Goal: Information Seeking & Learning: Compare options

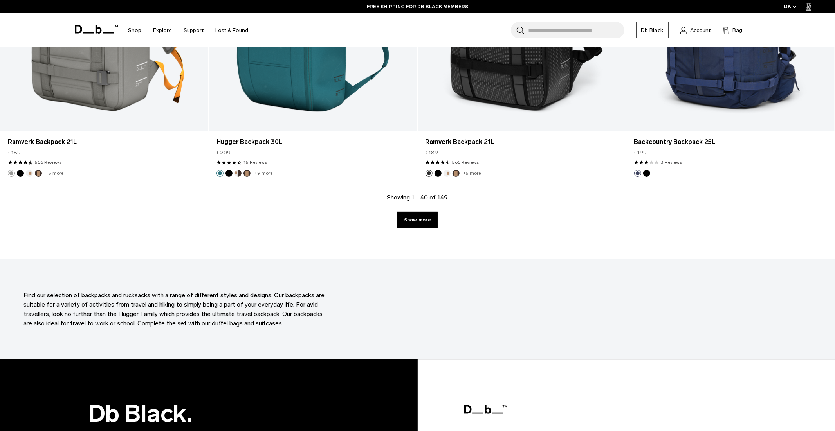
scroll to position [2950, 0]
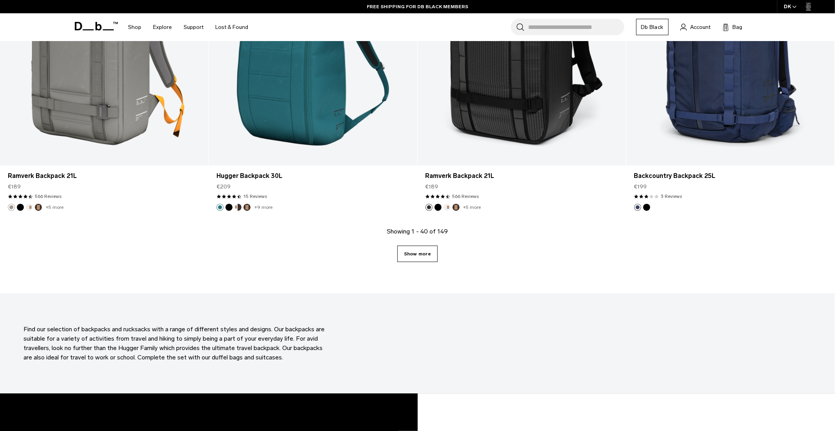
click at [414, 257] on link "Show more" at bounding box center [417, 254] width 40 height 16
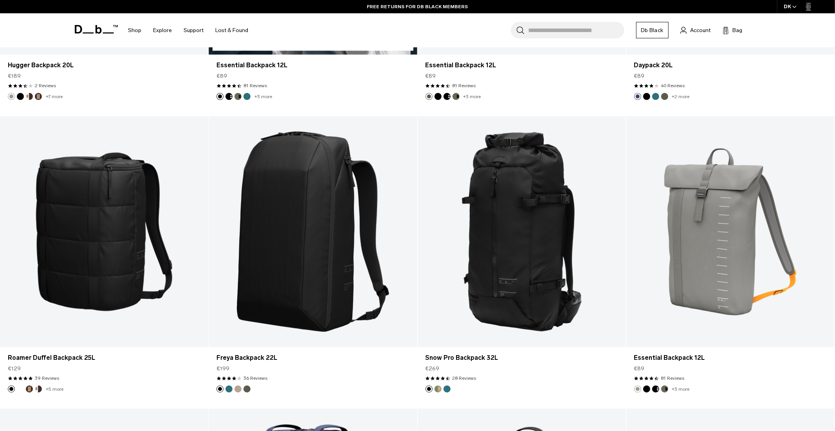
scroll to position [3354, 0]
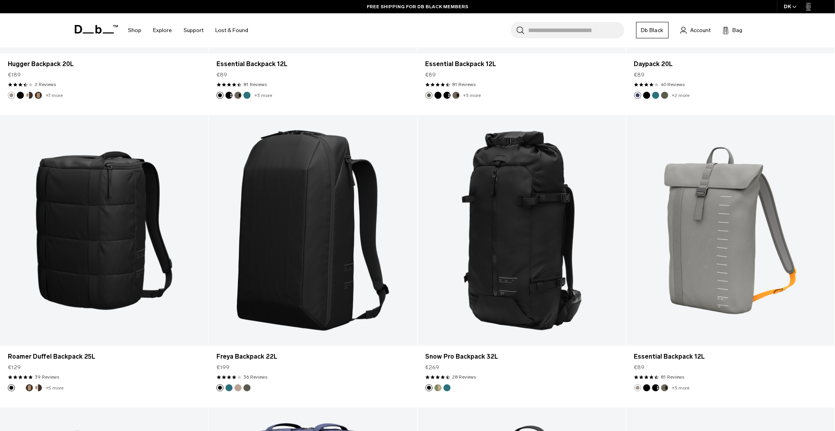
click at [554, 28] on input "Search for Bags, Luggage..." at bounding box center [576, 30] width 96 height 16
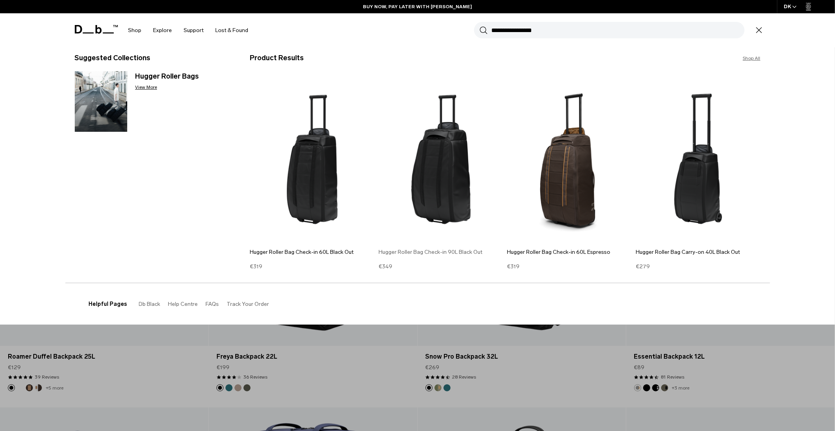
type input "**********"
click at [454, 166] on img at bounding box center [440, 160] width 125 height 168
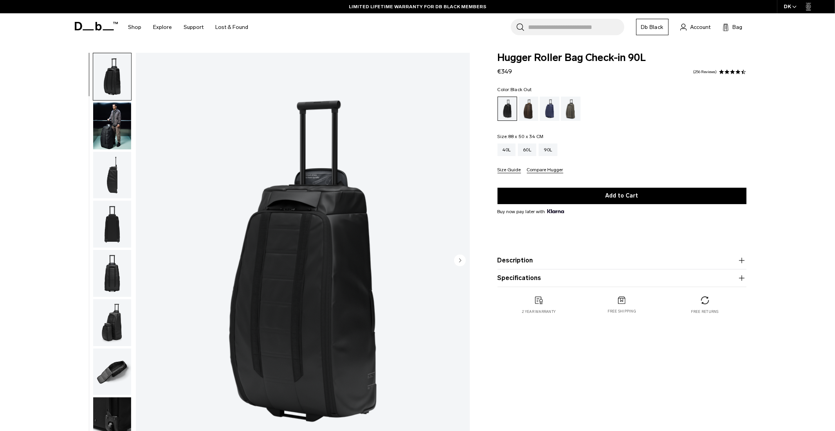
click at [112, 118] on img "button" at bounding box center [112, 126] width 38 height 47
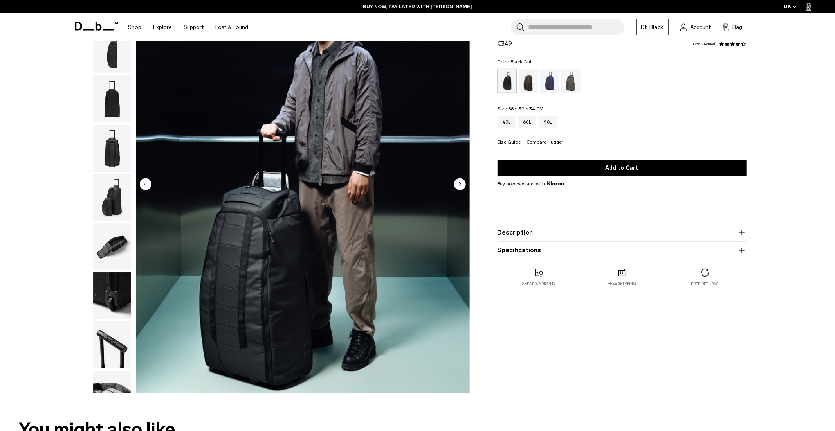
scroll to position [124, 0]
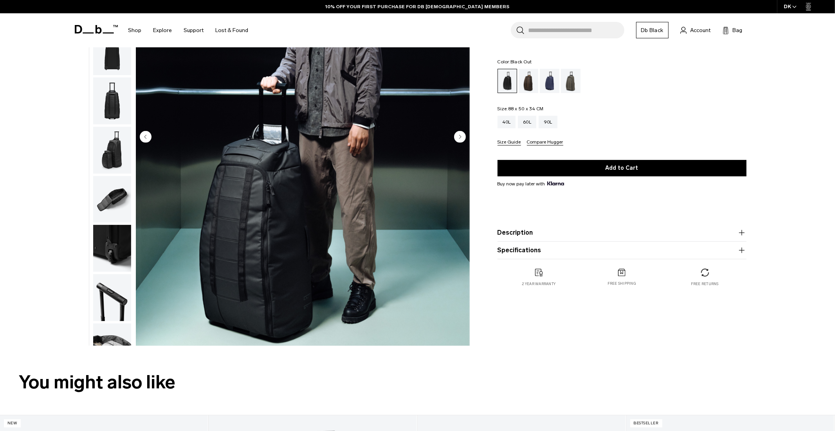
click at [108, 194] on img "button" at bounding box center [112, 199] width 38 height 47
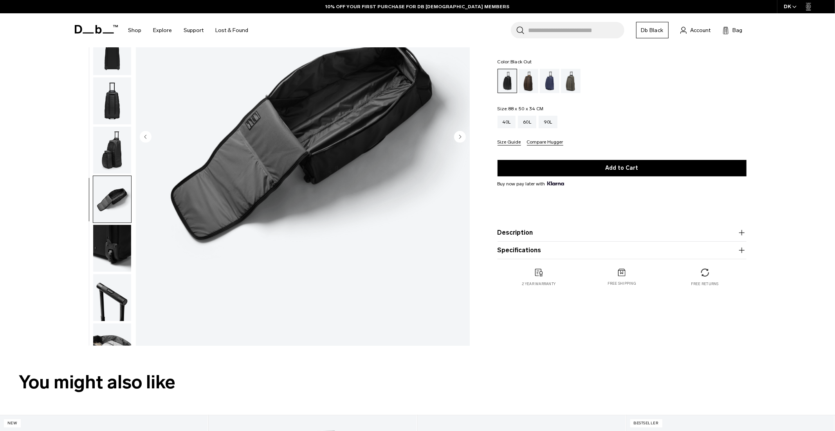
scroll to position [73, 0]
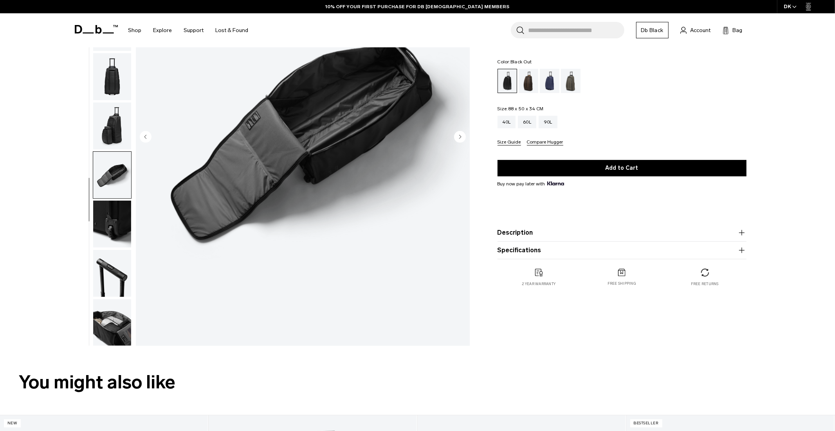
click at [119, 229] on img "button" at bounding box center [112, 224] width 38 height 47
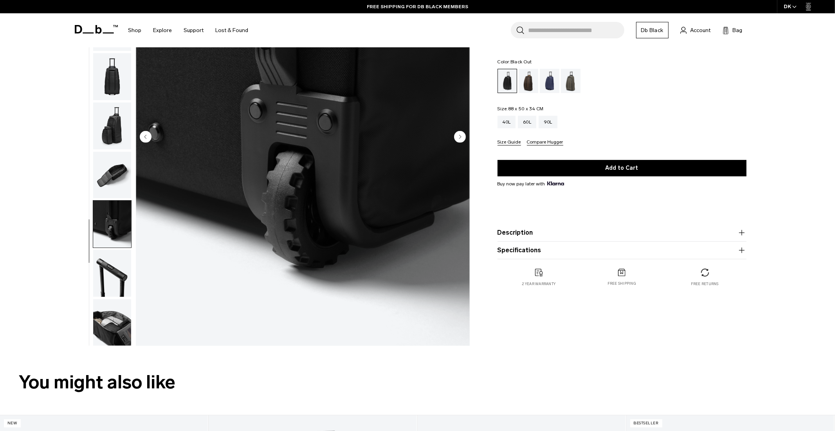
click at [112, 324] on img "button" at bounding box center [112, 322] width 38 height 47
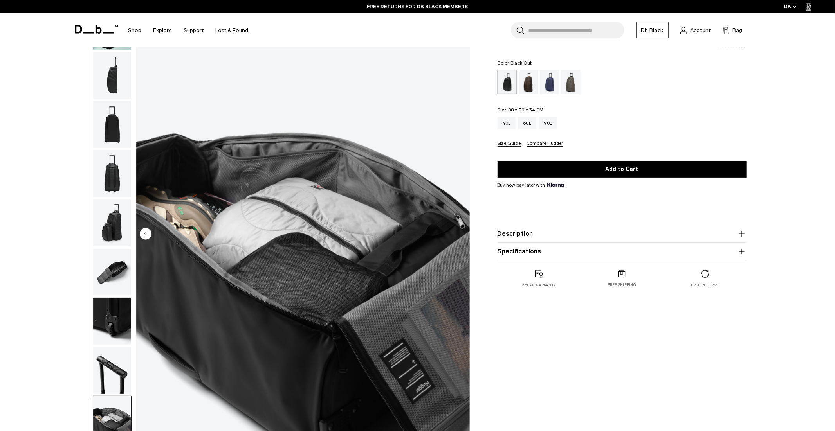
scroll to position [0, 0]
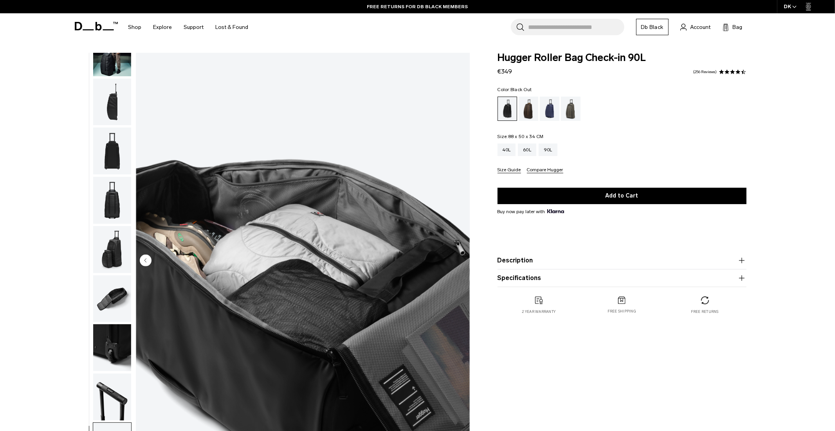
click at [113, 240] on img "button" at bounding box center [112, 249] width 38 height 47
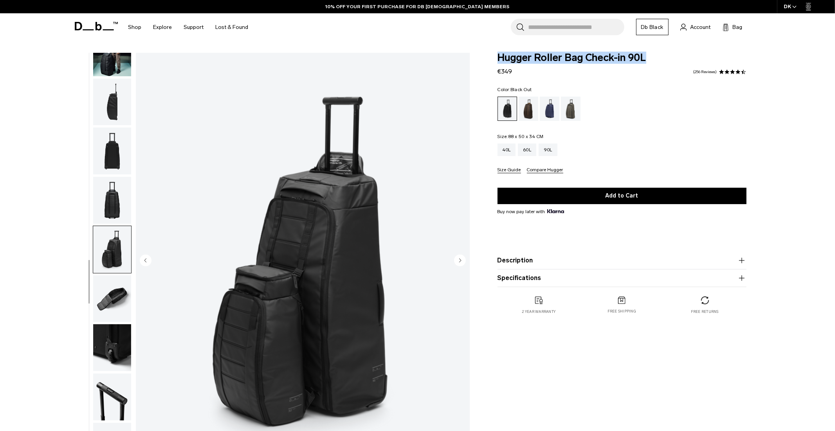
drag, startPoint x: 497, startPoint y: 57, endPoint x: 645, endPoint y: 63, distance: 147.7
click at [645, 63] on span "Hugger Roller Bag Check-in 90L" at bounding box center [621, 58] width 249 height 10
copy span "Hugger Roller Bag Check-in 90L"
click at [737, 259] on icon "button" at bounding box center [741, 260] width 9 height 9
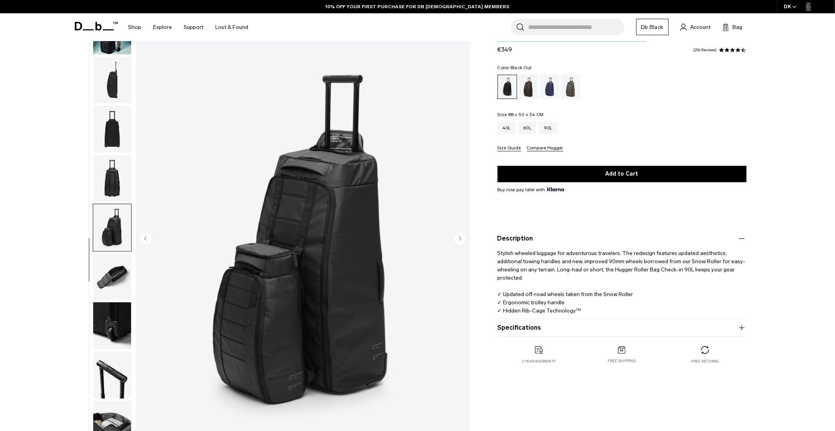
scroll to position [22, 0]
click at [740, 328] on icon "button" at bounding box center [741, 327] width 9 height 9
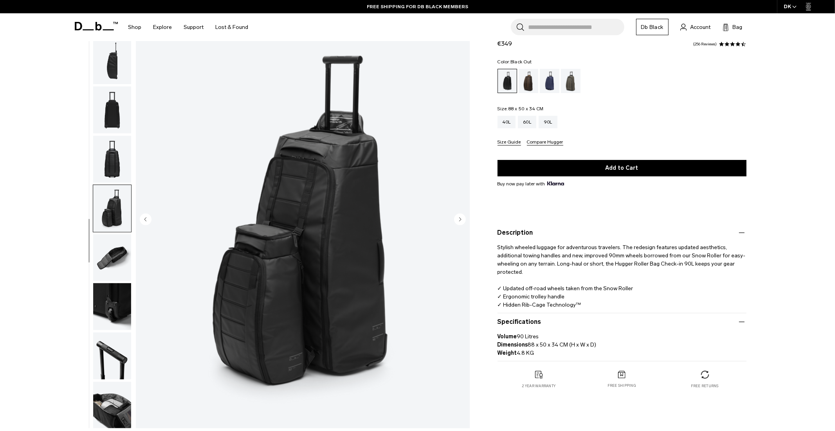
scroll to position [42, 0]
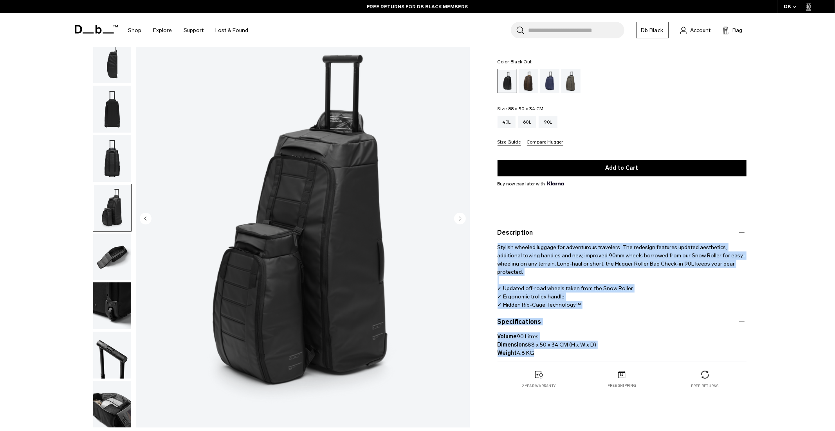
drag, startPoint x: 498, startPoint y: 248, endPoint x: 586, endPoint y: 353, distance: 137.2
click at [586, 353] on div "Description Stylish wheeled luggage for adventurous travelers. The redesign fea…" at bounding box center [621, 292] width 249 height 137
copy div "Stylish wheeled luggage for adventurous travelers. The redesign features update…"
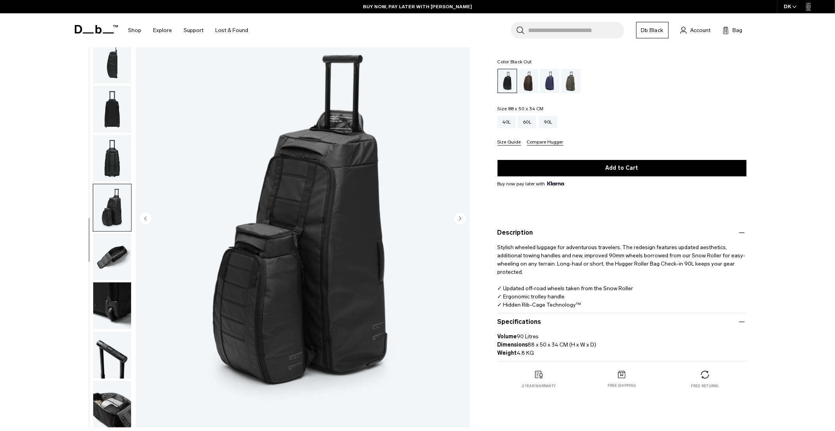
click at [572, 35] on input "Search for Bags, Luggage..." at bounding box center [576, 30] width 96 height 16
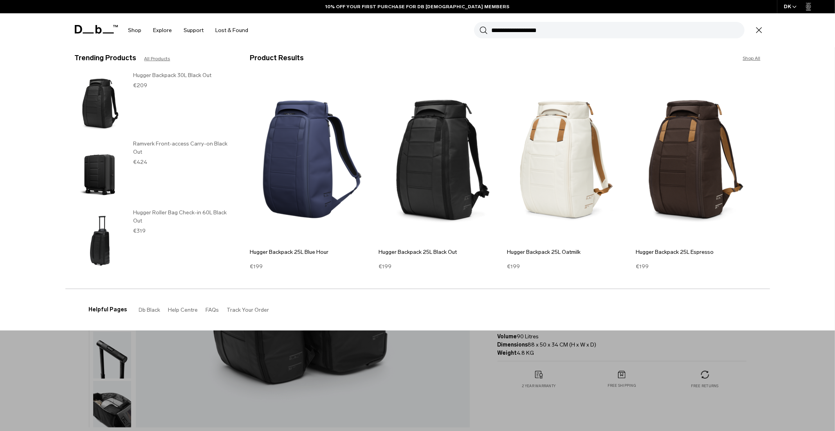
type input "**********"
click at [754, 60] on link "Shop All" at bounding box center [752, 58] width 18 height 7
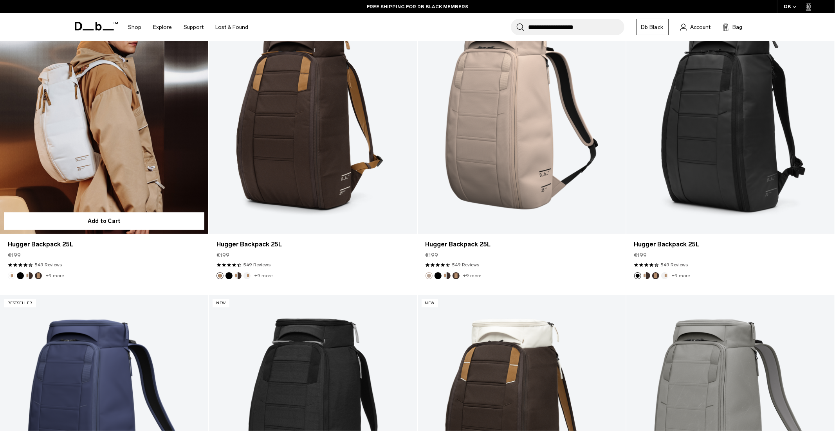
click at [110, 135] on link "Hugger Backpack 25L" at bounding box center [104, 118] width 208 height 231
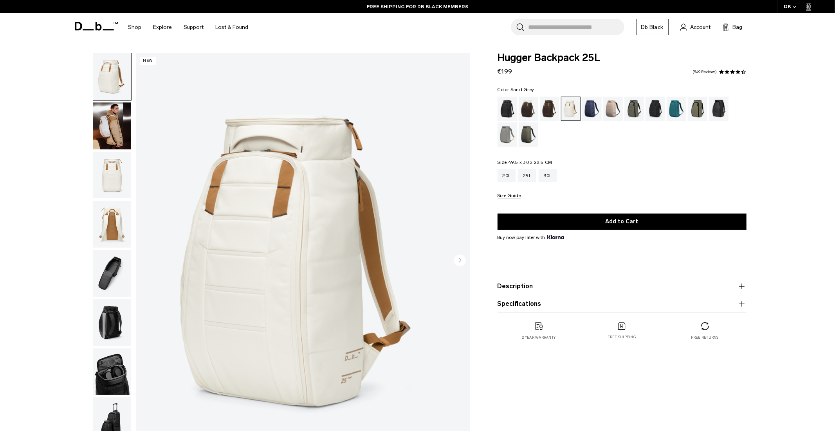
click at [505, 133] on div "Sand Grey" at bounding box center [507, 134] width 20 height 24
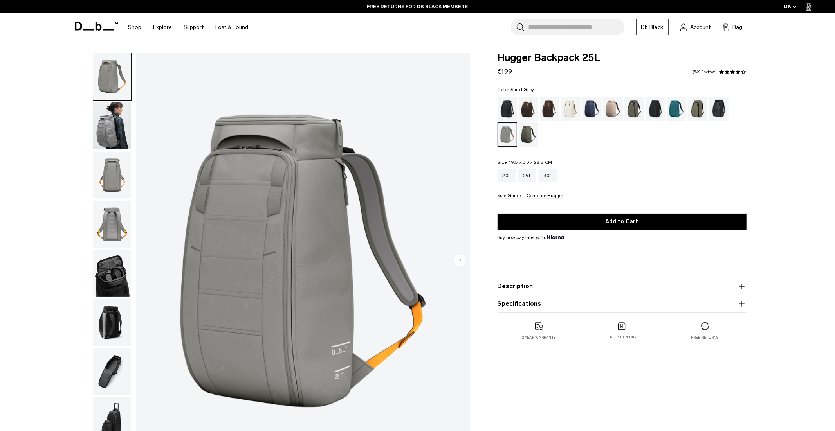
click at [288, 214] on img "1 / 8" at bounding box center [303, 261] width 334 height 417
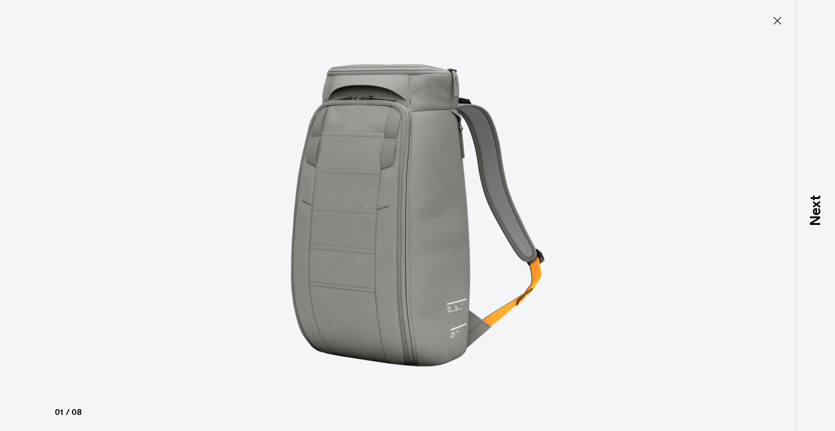
click at [778, 18] on icon at bounding box center [777, 20] width 13 height 13
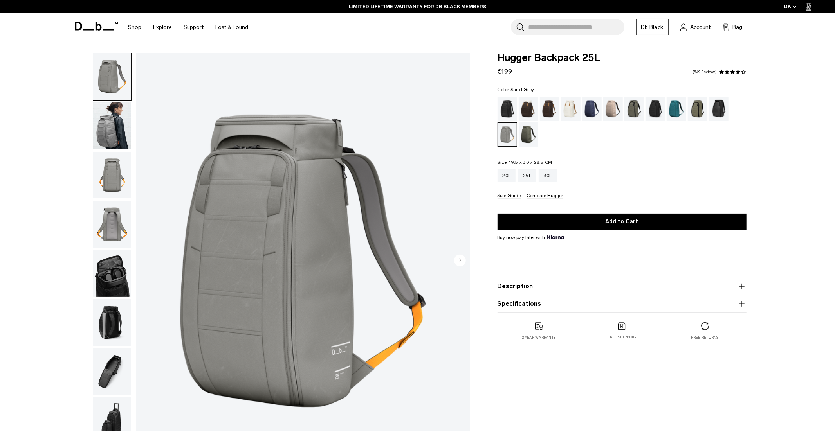
click at [110, 122] on img "button" at bounding box center [112, 126] width 38 height 47
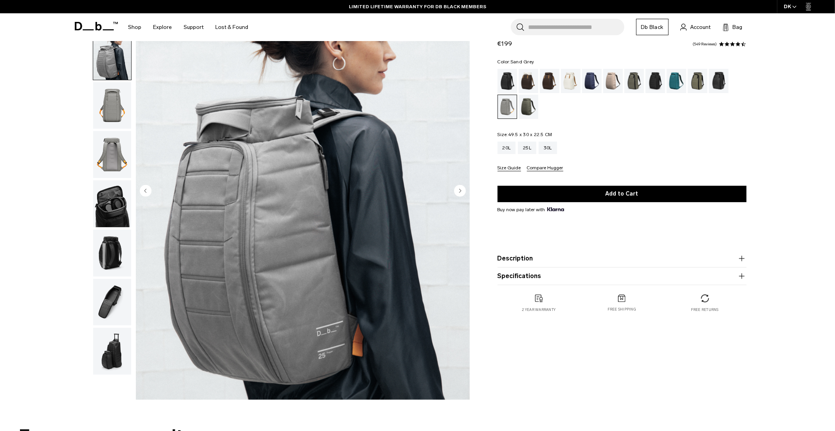
scroll to position [115, 0]
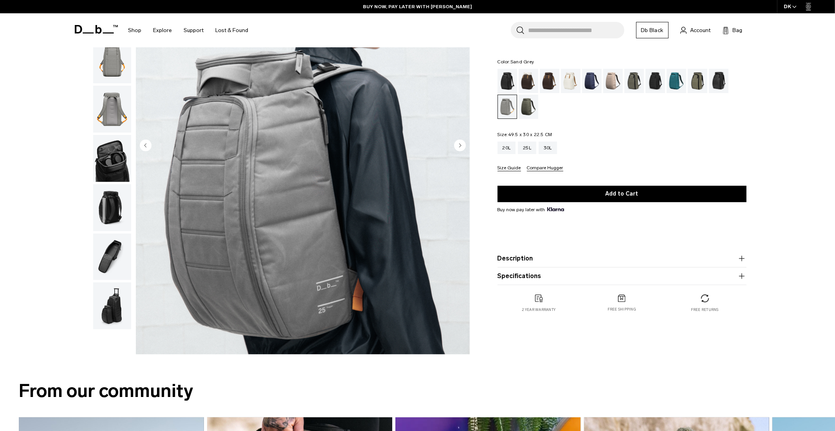
click at [109, 63] on img "button" at bounding box center [112, 60] width 38 height 47
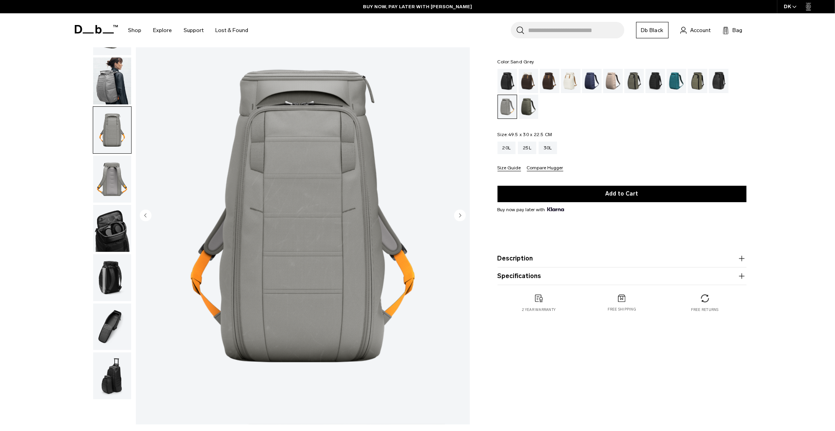
scroll to position [27, 0]
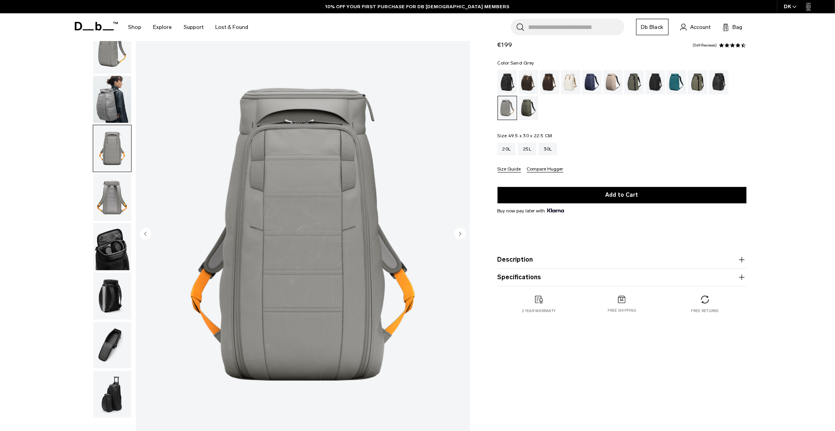
click at [114, 238] on img "button" at bounding box center [112, 246] width 38 height 47
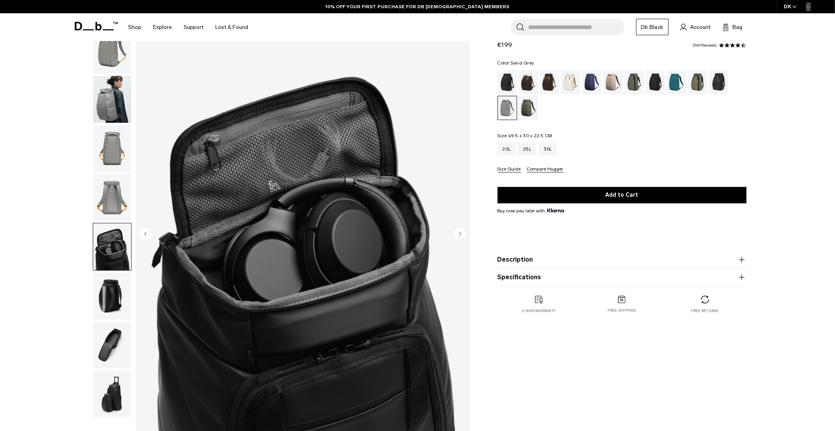
click at [111, 289] on img "button" at bounding box center [112, 296] width 38 height 47
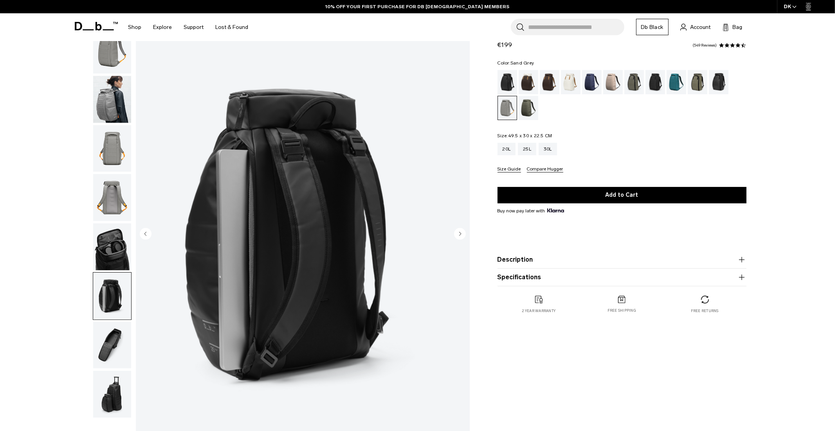
click at [111, 338] on img "button" at bounding box center [112, 345] width 38 height 47
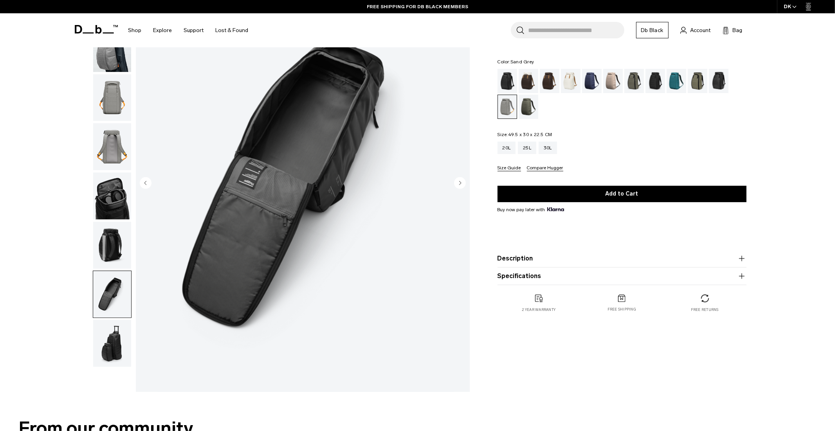
scroll to position [0, 0]
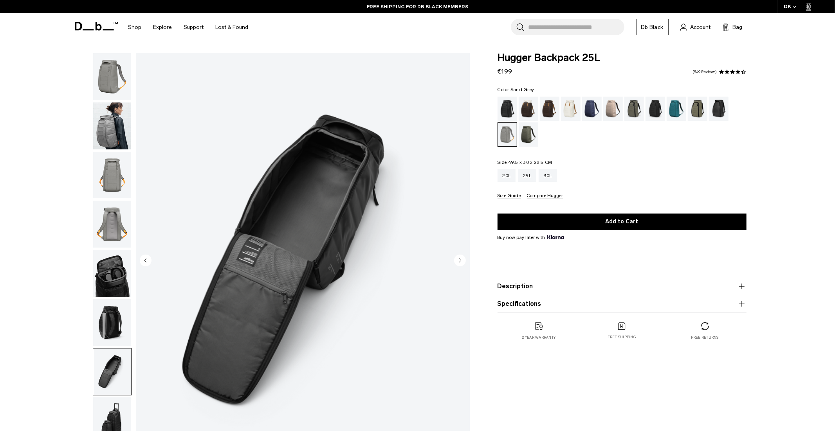
click at [112, 219] on img "button" at bounding box center [112, 224] width 38 height 47
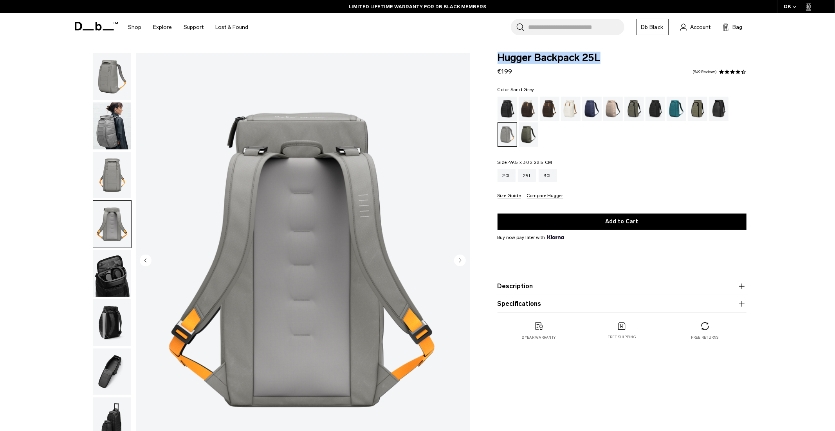
drag, startPoint x: 498, startPoint y: 58, endPoint x: 628, endPoint y: 65, distance: 130.5
click at [628, 65] on div "Hugger Backpack 25L €199 4.5 star rating 549 Reviews" at bounding box center [621, 64] width 249 height 23
copy span "Hugger Backpack 25L"
click at [737, 286] on icon "button" at bounding box center [741, 285] width 9 height 9
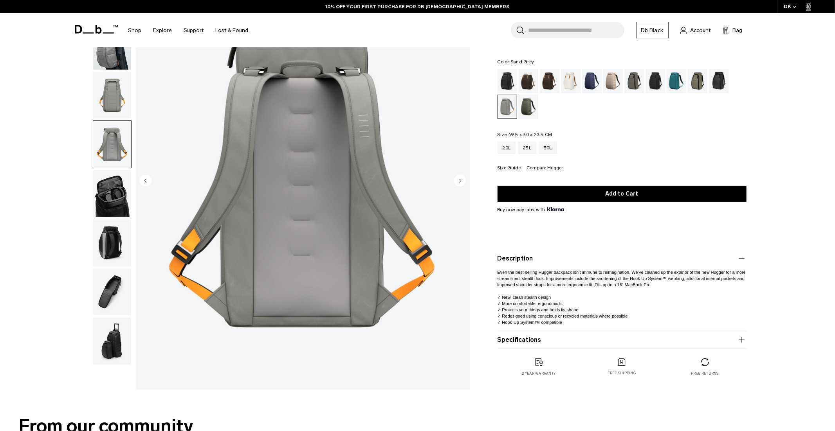
scroll to position [81, 0]
click at [729, 342] on button "Specifications" at bounding box center [621, 339] width 249 height 9
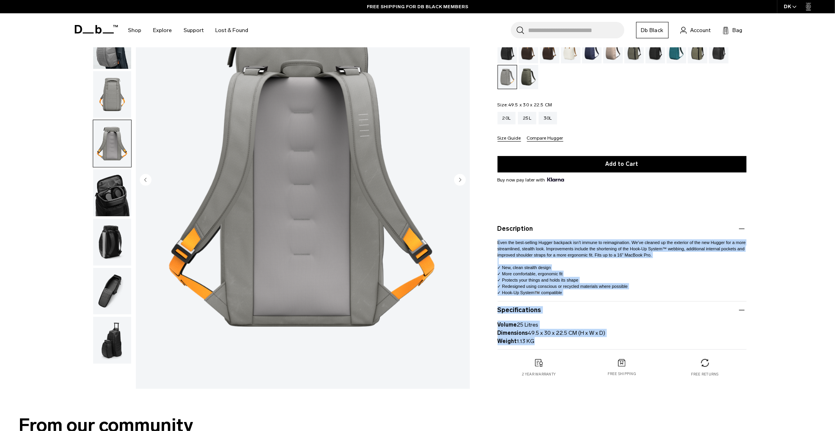
drag, startPoint x: 497, startPoint y: 242, endPoint x: 573, endPoint y: 337, distance: 121.9
click at [573, 338] on div "Description Even the best-selling Hugger backpack isn’t immune to reimagination…" at bounding box center [621, 285] width 249 height 130
copy div "Even the best-selling Hugger backpack isn’t immune to reimagination. We’ve clea…"
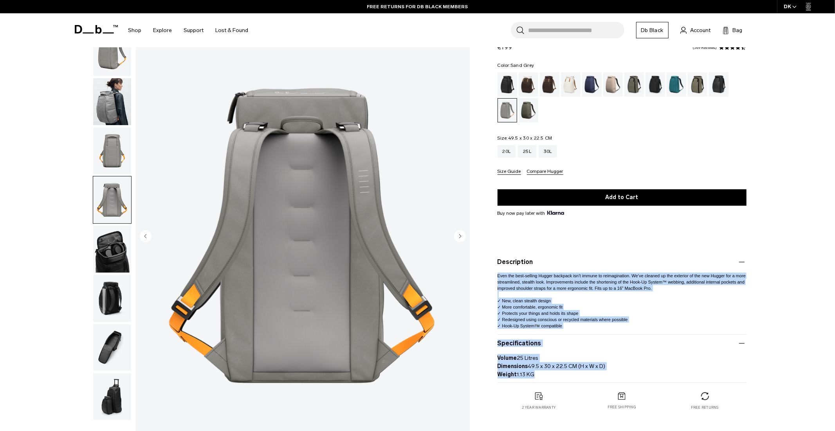
scroll to position [0, 0]
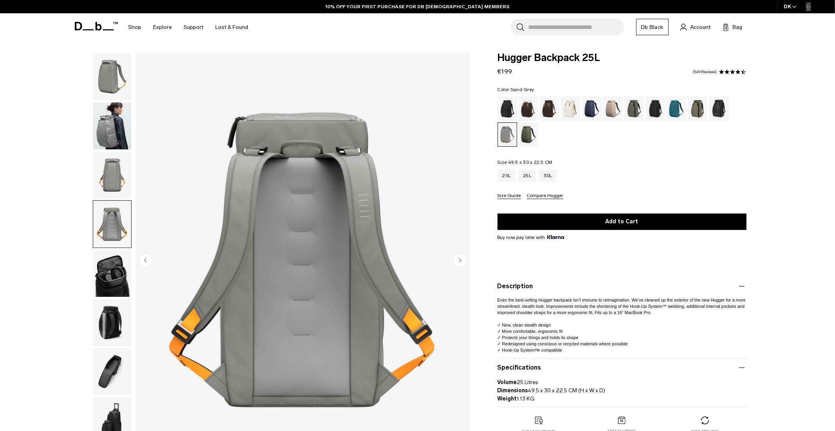
click at [556, 29] on input "Search for Bags, Luggage..." at bounding box center [576, 27] width 96 height 16
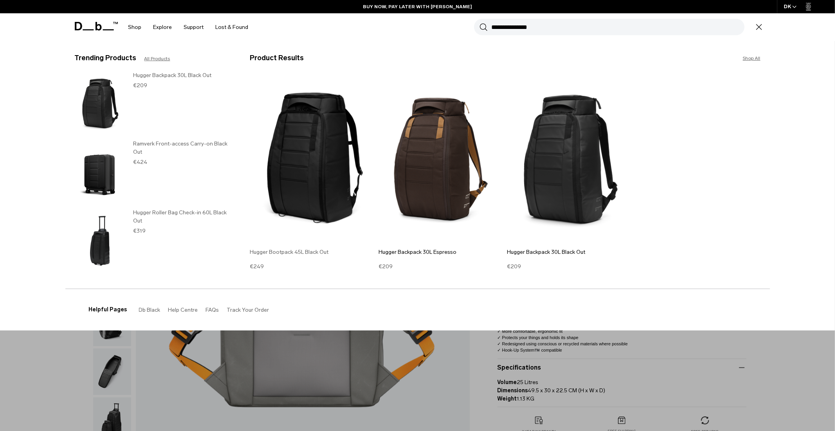
type input "**********"
click at [316, 152] on img at bounding box center [312, 160] width 125 height 168
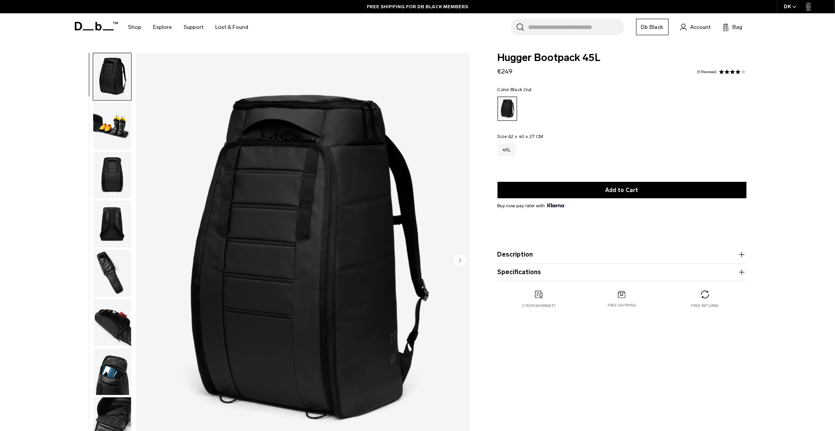
click at [291, 222] on img "1 / 11" at bounding box center [303, 261] width 334 height 417
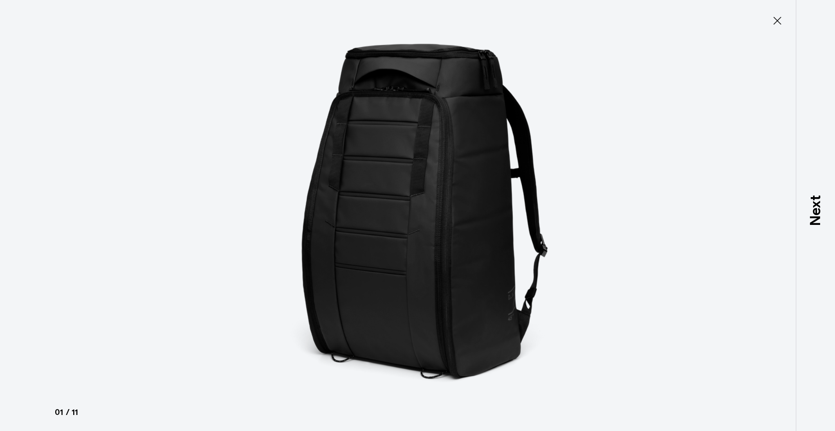
click at [778, 23] on icon at bounding box center [777, 20] width 13 height 13
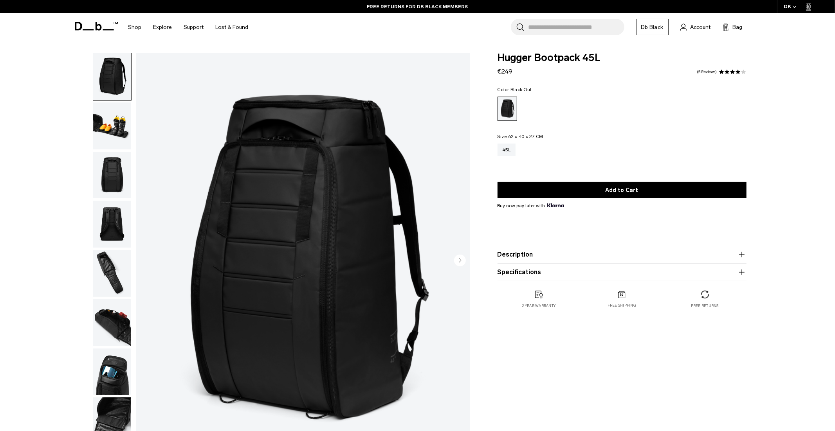
click at [123, 119] on img "button" at bounding box center [112, 126] width 38 height 47
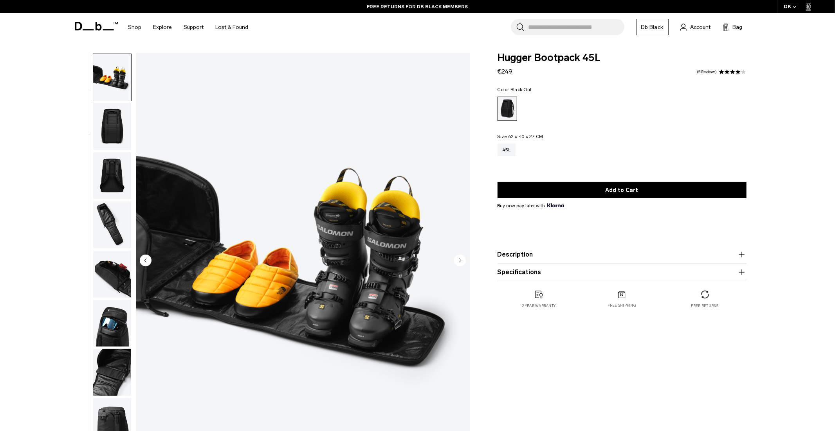
scroll to position [49, 0]
click at [420, 81] on img "2 / 11" at bounding box center [303, 261] width 334 height 417
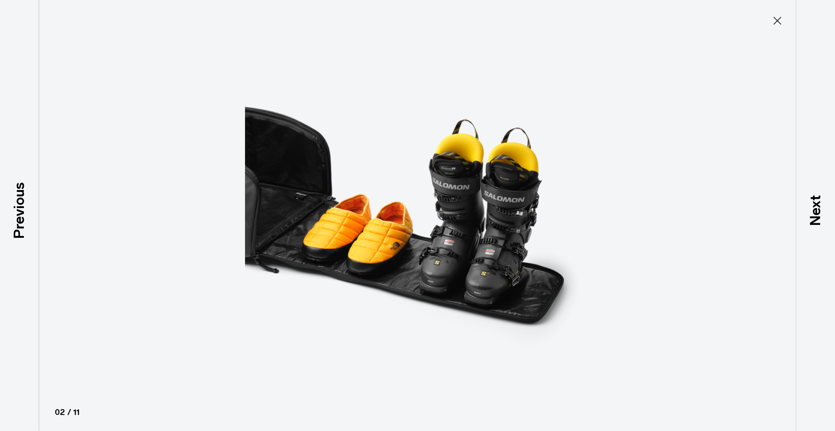
click at [778, 16] on icon at bounding box center [777, 20] width 13 height 13
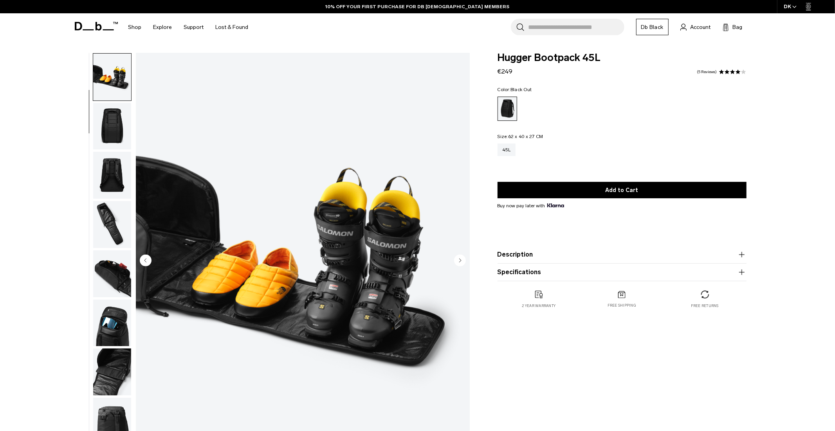
click at [109, 262] on img "button" at bounding box center [112, 273] width 38 height 47
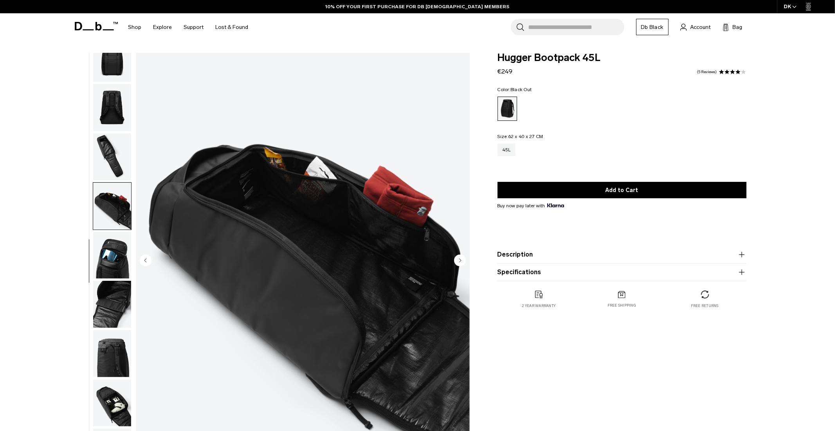
scroll to position [122, 0]
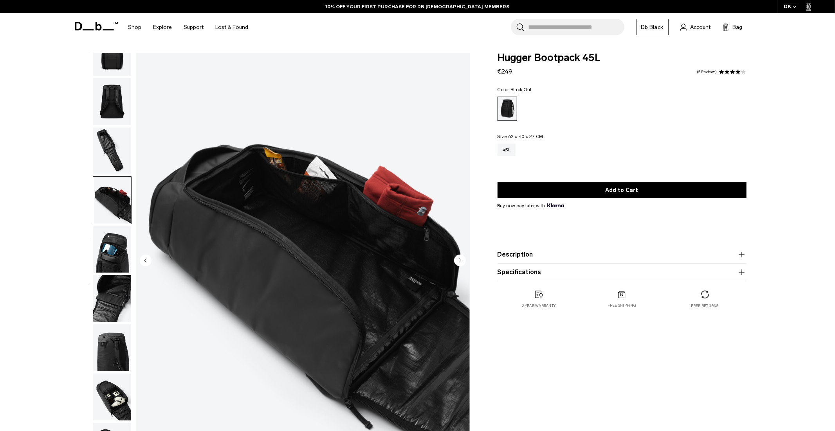
click at [114, 208] on img "button" at bounding box center [112, 200] width 38 height 47
click at [116, 186] on img "button" at bounding box center [112, 200] width 38 height 47
click at [121, 139] on img "button" at bounding box center [112, 151] width 38 height 47
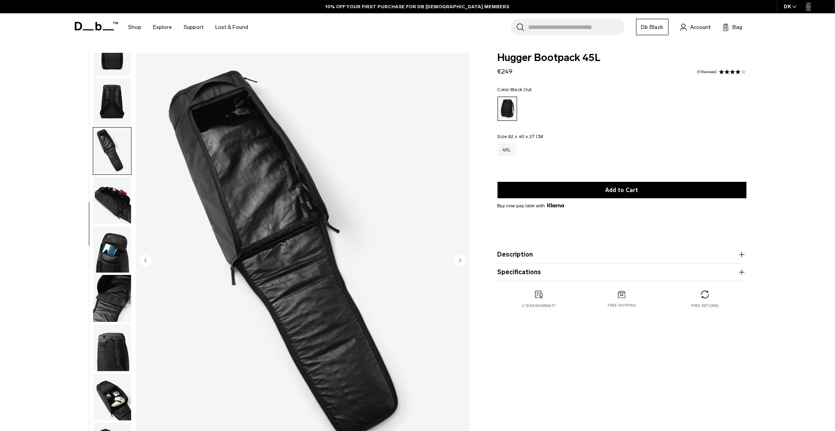
click at [106, 209] on img "button" at bounding box center [112, 200] width 38 height 47
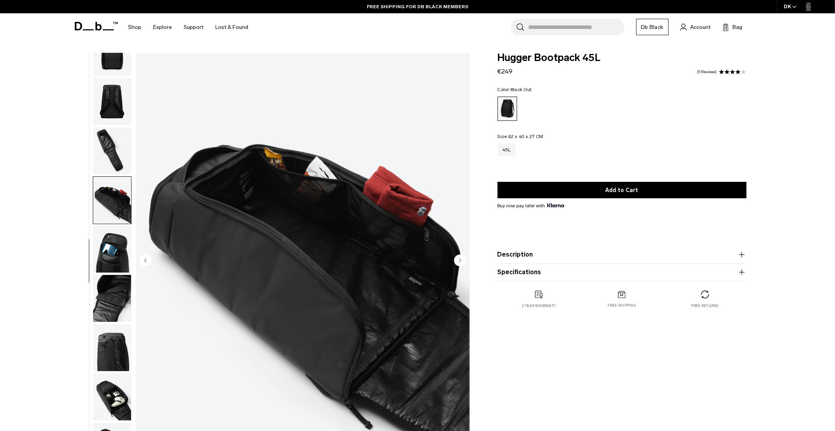
click at [114, 252] on img "button" at bounding box center [112, 249] width 38 height 47
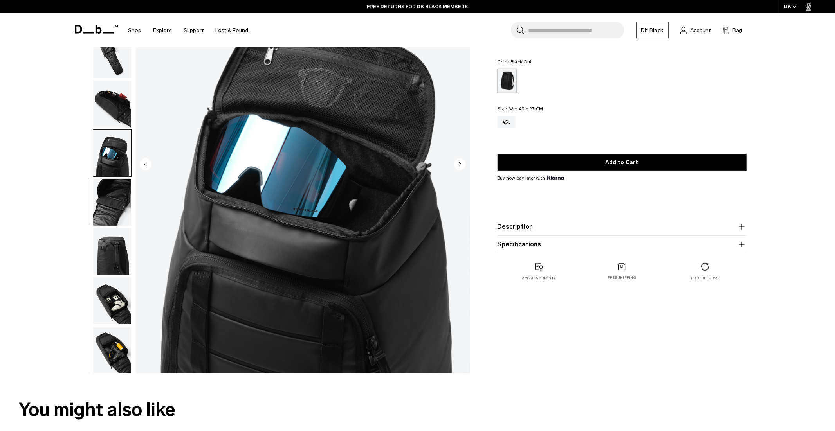
scroll to position [98, 0]
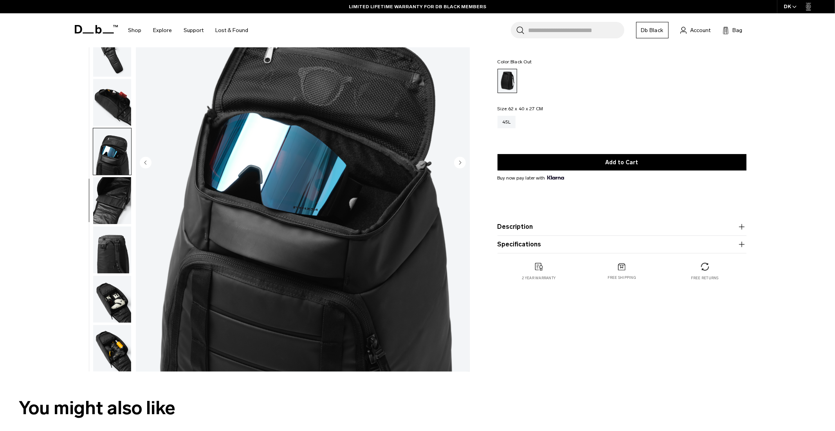
click at [119, 292] on img "button" at bounding box center [112, 299] width 38 height 47
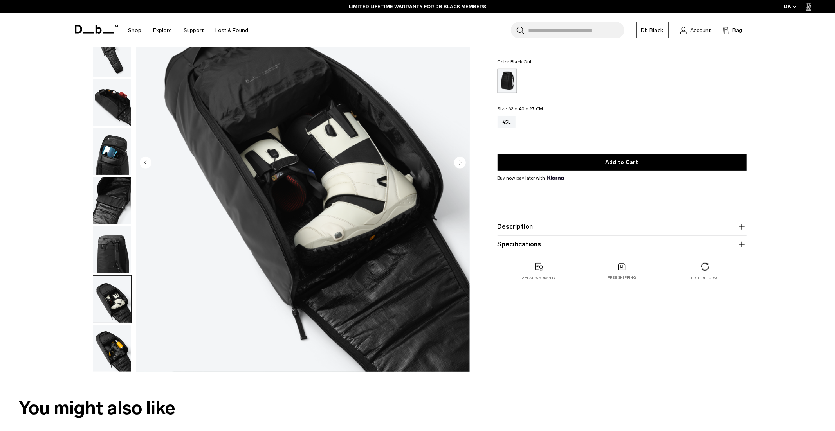
click at [108, 340] on img "button" at bounding box center [112, 348] width 38 height 47
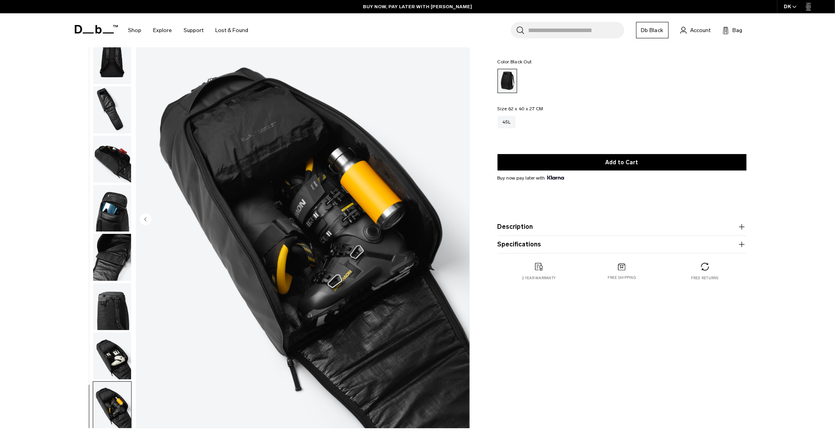
scroll to position [0, 0]
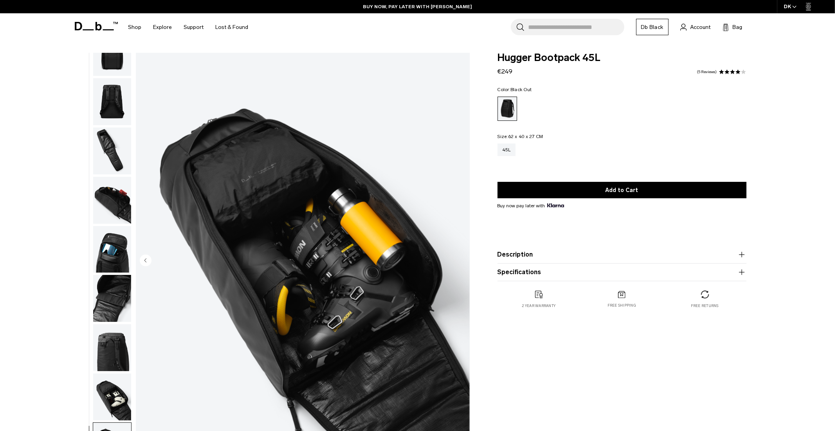
click at [418, 41] on div "Search for Bags, Luggage... Search Close Trending Products All Products Hugger …" at bounding box center [508, 27] width 509 height 28
drag, startPoint x: 497, startPoint y: 58, endPoint x: 601, endPoint y: 60, distance: 103.7
click at [601, 60] on span "Hugger Bootpack 45L" at bounding box center [621, 58] width 249 height 10
copy span "Hugger Bootpack 45L"
click at [739, 256] on icon "button" at bounding box center [741, 254] width 9 height 9
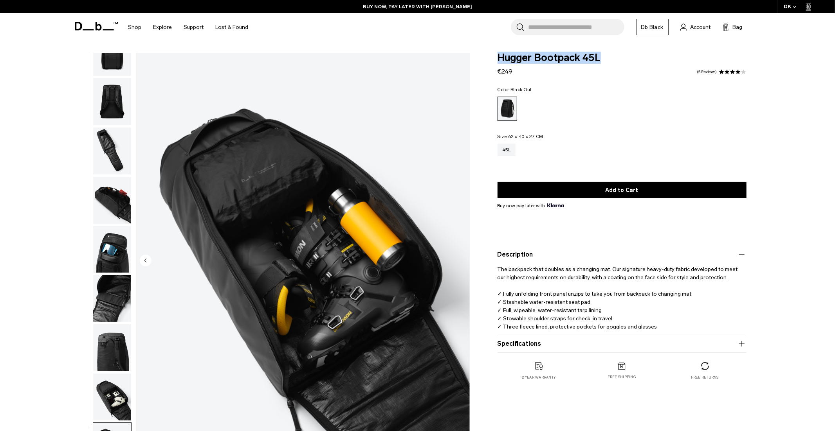
click at [738, 346] on icon "button" at bounding box center [741, 343] width 9 height 9
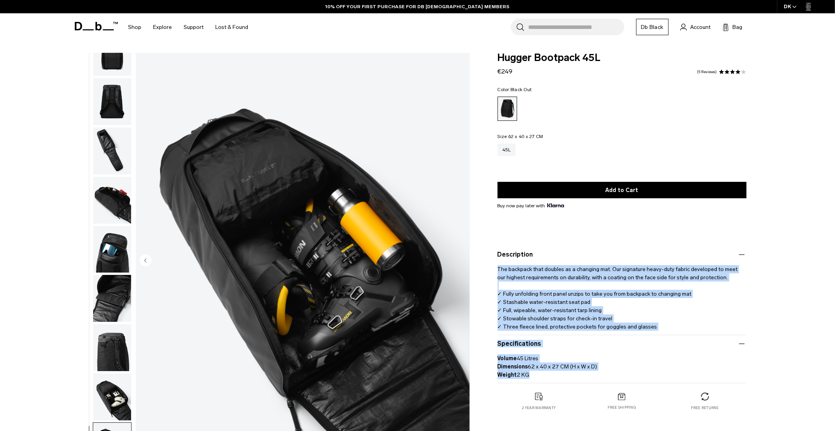
drag, startPoint x: 497, startPoint y: 269, endPoint x: 597, endPoint y: 373, distance: 143.9
click at [597, 374] on div "Description The backpack that doubles as a changing mat. Our signature heavy-du…" at bounding box center [621, 314] width 249 height 137
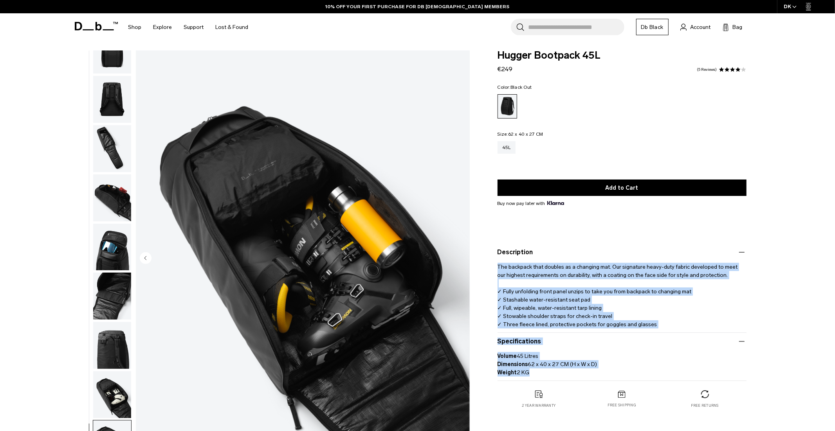
copy div "The backpack that doubles as a changing mat. Our signature heavy-duty fabric de…"
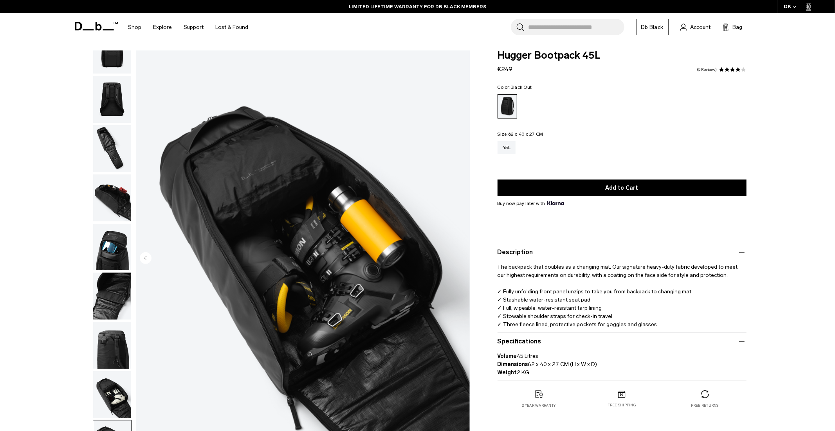
click at [558, 21] on input "Search for Bags, Luggage..." at bounding box center [576, 27] width 96 height 16
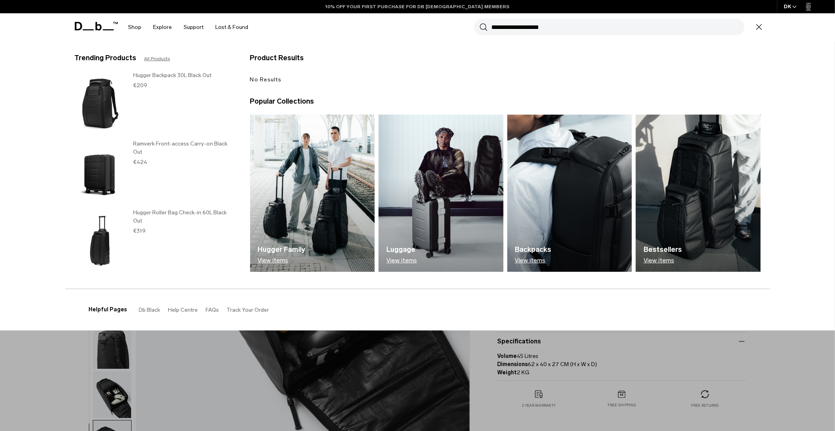
drag, startPoint x: 551, startPoint y: 30, endPoint x: 408, endPoint y: 5, distance: 145.3
click at [408, 5] on section "BUY NOW, PAY LATER WITH KLARNA 10% OFF YOUR FIRST PURCHASE FOR DB BLACK MEMBERS…" at bounding box center [417, 20] width 835 height 41
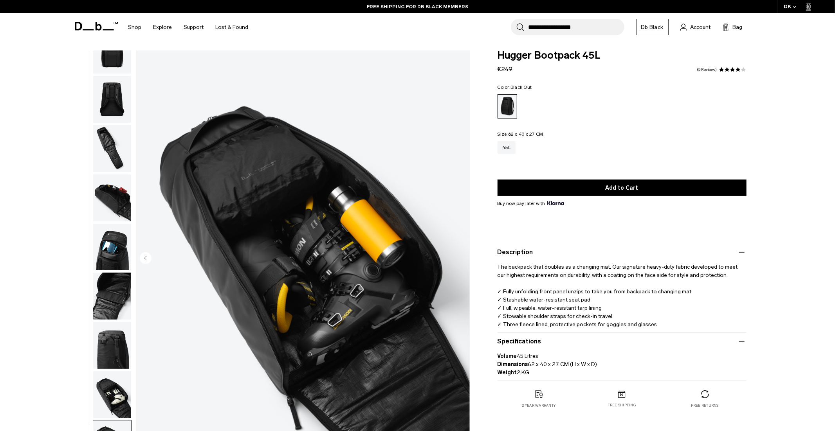
type input "**********"
click at [516, 23] on button "Search" at bounding box center [520, 27] width 8 height 9
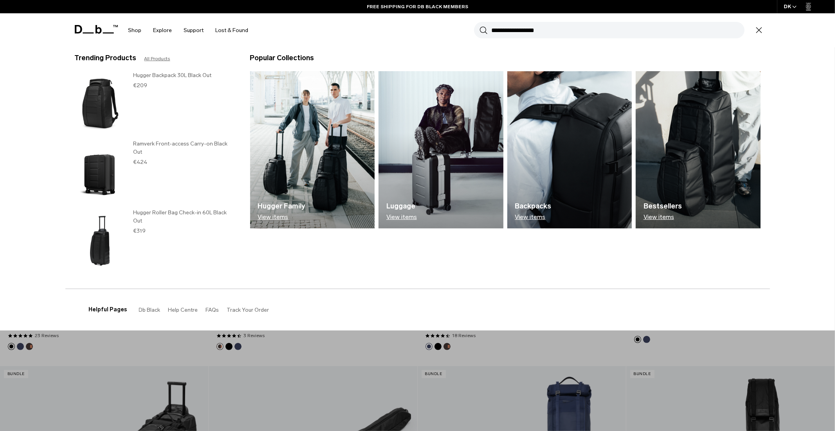
scroll to position [264, 0]
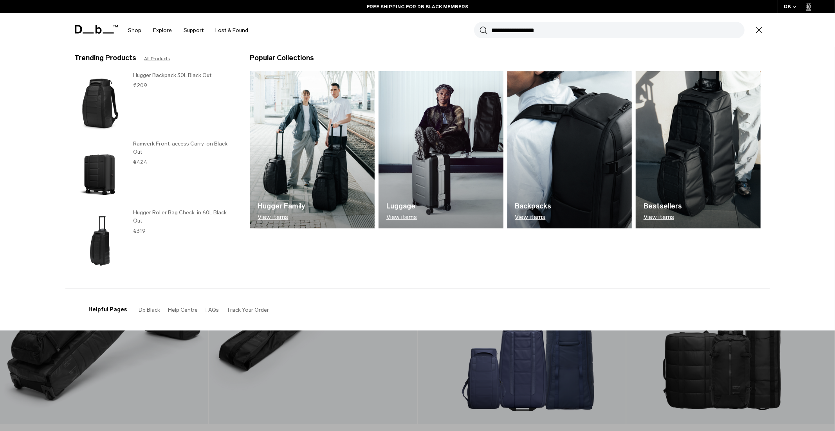
click at [193, 47] on section "BUY NOW, PAY LATER WITH [PERSON_NAME] 10% OFF YOUR FIRST PURCHASE FOR DB [DEMOG…" at bounding box center [417, 23] width 835 height 47
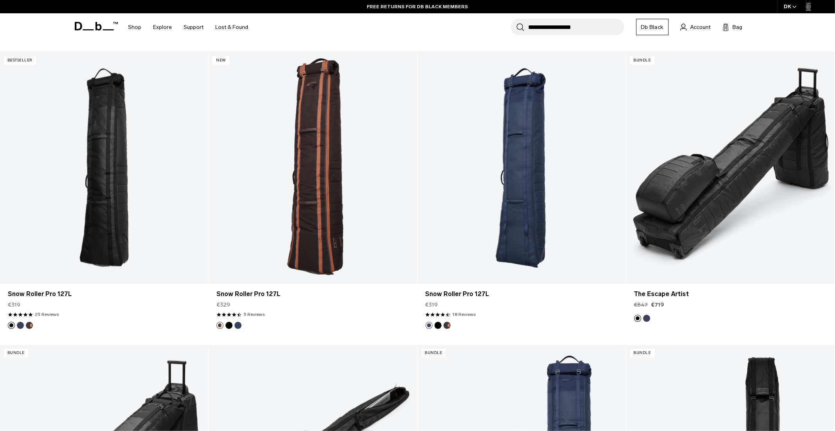
scroll to position [128, 0]
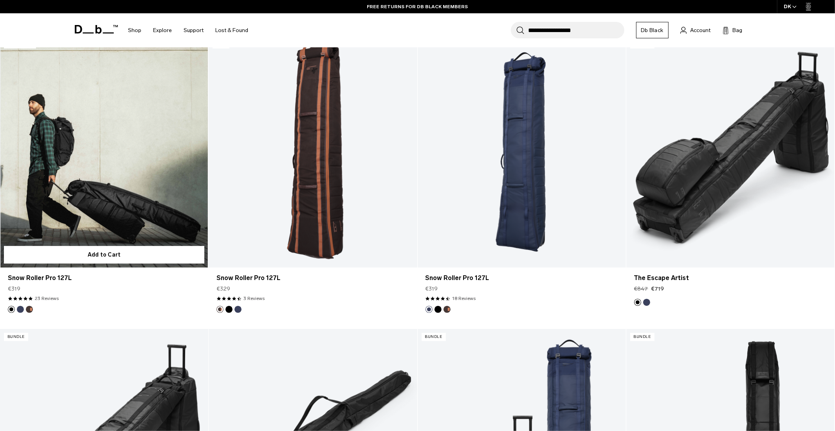
click at [115, 154] on link "Snow Roller Pro 127L" at bounding box center [104, 151] width 208 height 231
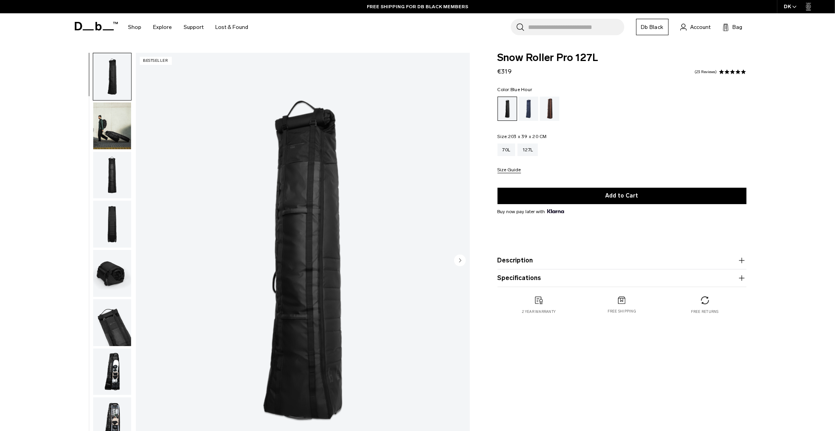
click at [530, 108] on div "Blue Hour" at bounding box center [529, 109] width 20 height 24
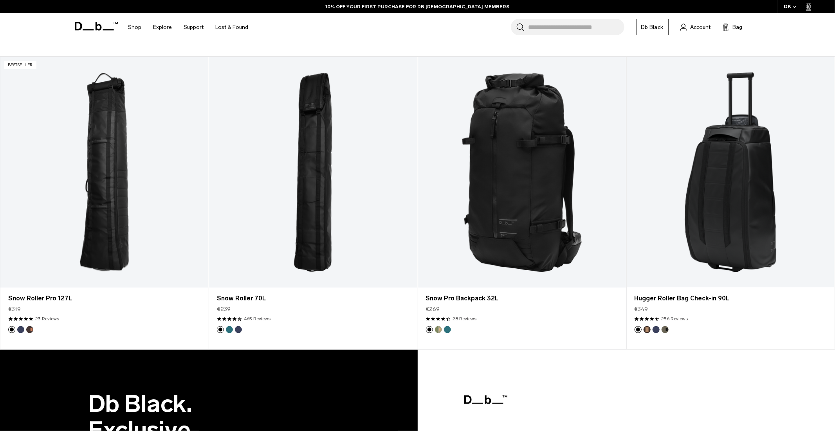
scroll to position [680, 0]
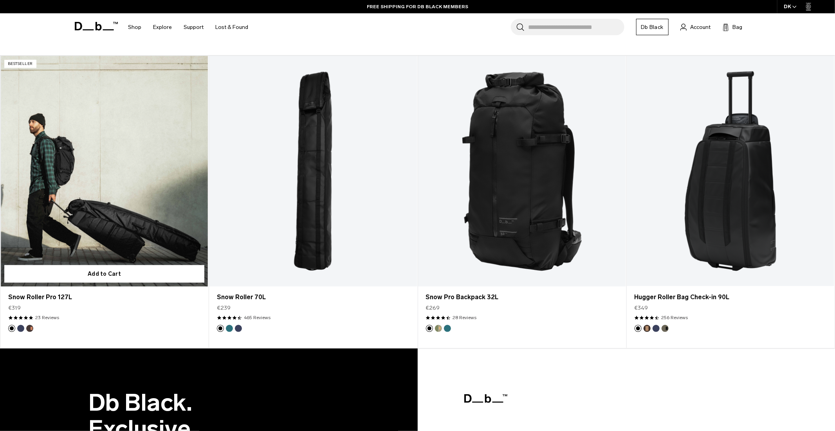
click at [148, 161] on link "Snow Roller Pro 127L" at bounding box center [104, 171] width 208 height 231
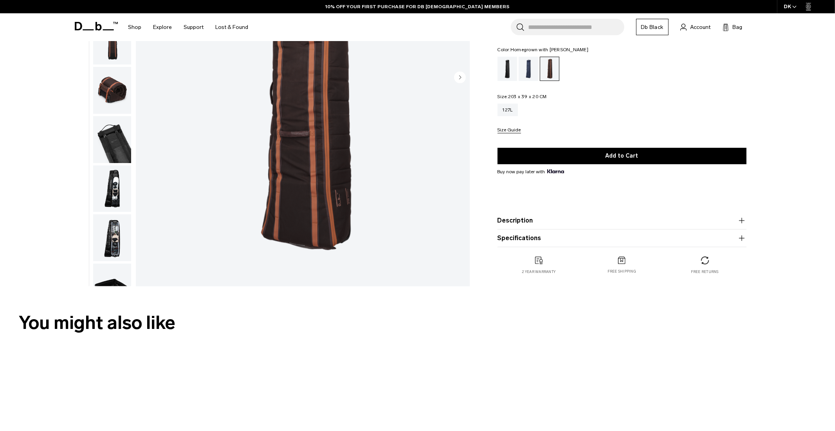
scroll to position [183, 0]
